Goal: Find specific page/section: Find specific page/section

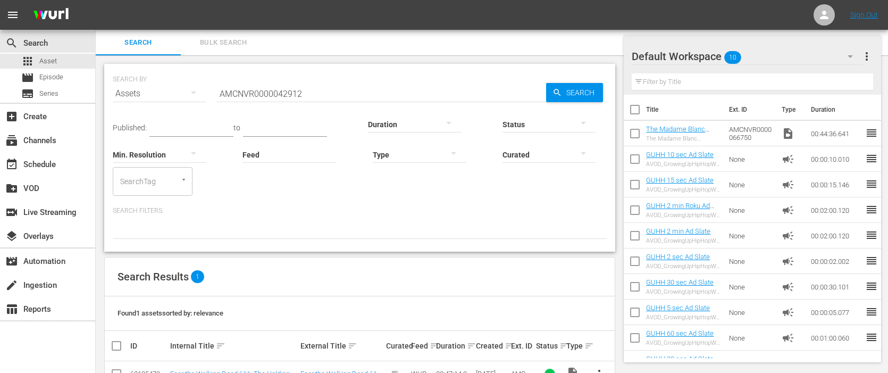
scroll to position [33, 0]
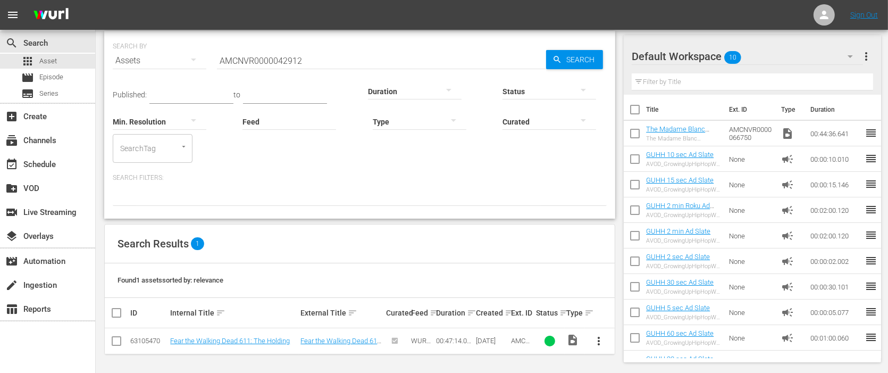
click at [340, 62] on input "AMCNVR0000042912" at bounding box center [381, 61] width 329 height 26
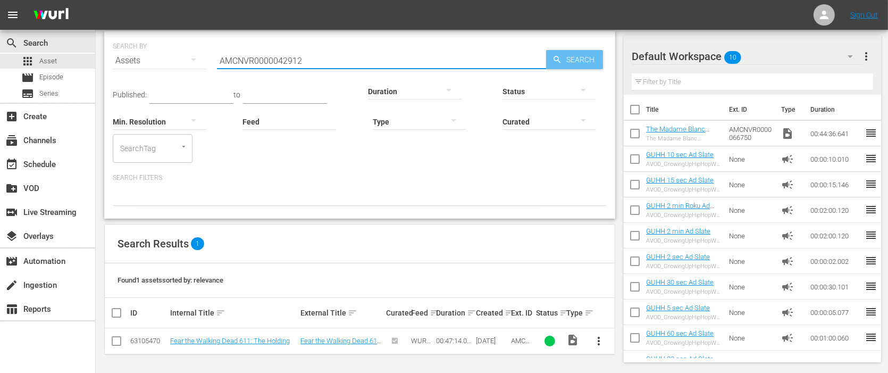
click at [575, 62] on span "Search" at bounding box center [582, 59] width 41 height 19
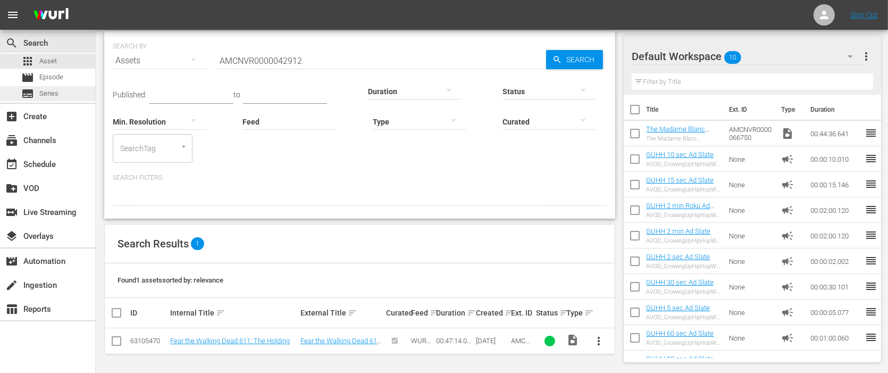
click at [46, 95] on span "Series" at bounding box center [48, 93] width 19 height 11
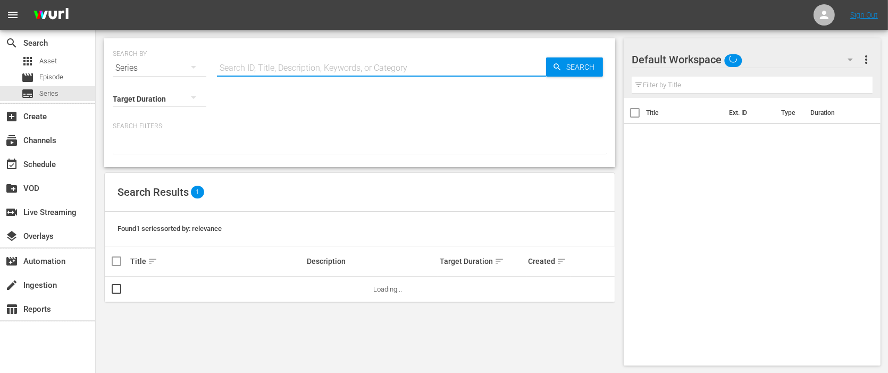
click at [251, 72] on input "text" at bounding box center [381, 68] width 329 height 26
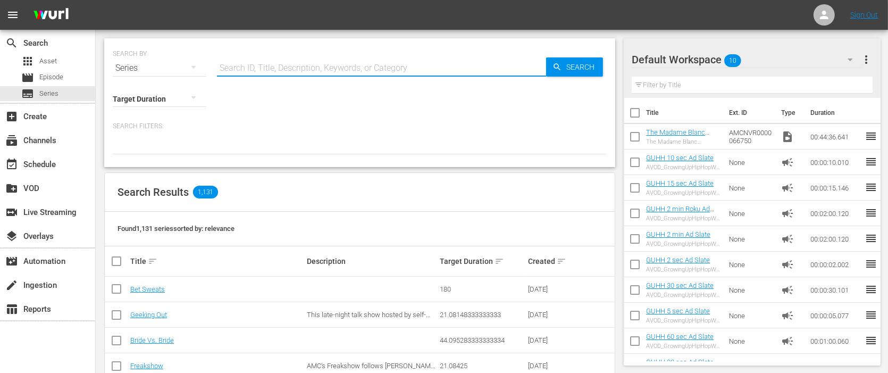
paste input "56781166"
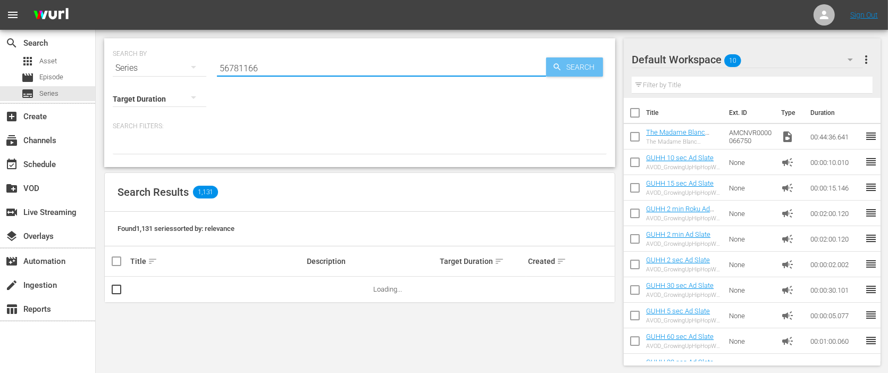
type input "56781166"
click at [584, 68] on span "Search" at bounding box center [582, 66] width 41 height 19
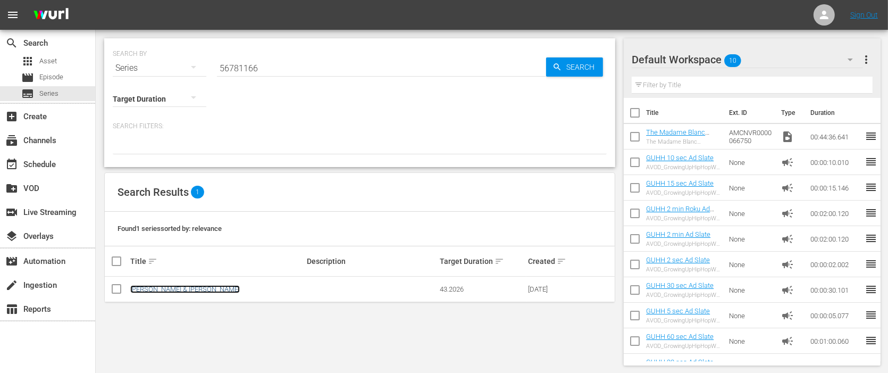
click at [152, 288] on link "[PERSON_NAME] & [PERSON_NAME]" at bounding box center [185, 289] width 110 height 8
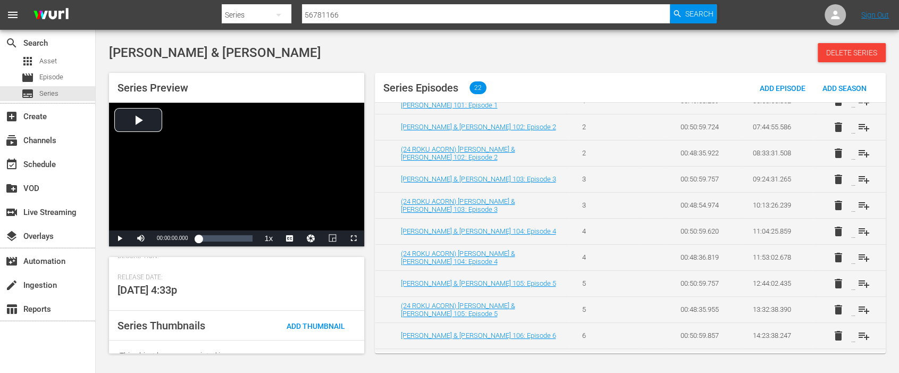
scroll to position [216, 0]
